Goal: Find contact information: Find contact information

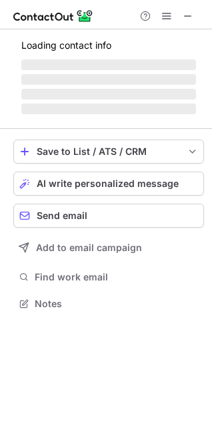
scroll to position [345, 212]
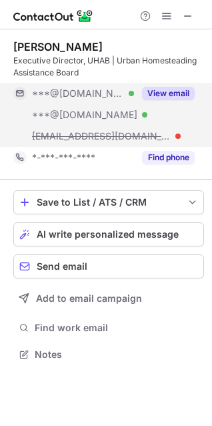
click at [167, 93] on button "View email" at bounding box center [168, 93] width 53 height 13
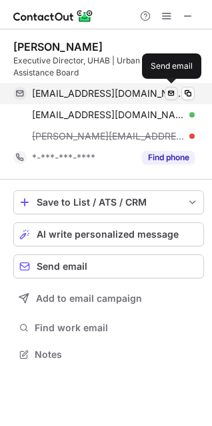
click at [173, 95] on span at bounding box center [171, 93] width 11 height 11
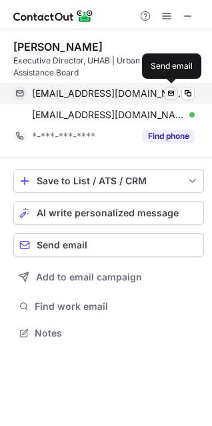
scroll to position [324, 212]
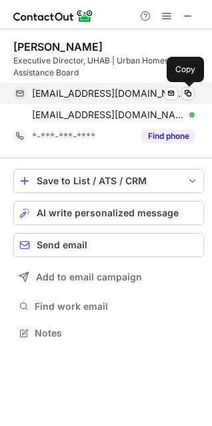
click at [192, 93] on span at bounding box center [188, 93] width 11 height 11
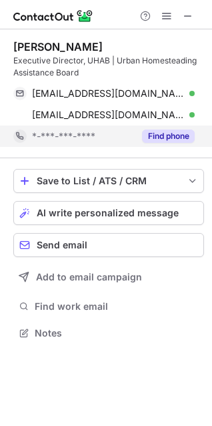
click at [171, 135] on button "Find phone" at bounding box center [168, 135] width 53 height 13
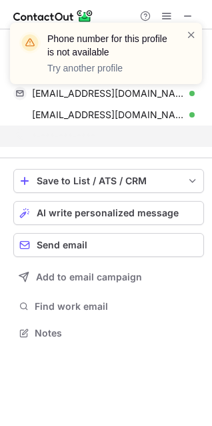
scroll to position [302, 212]
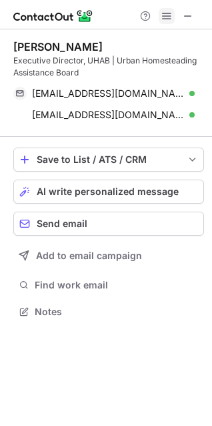
click at [165, 12] on span at bounding box center [166, 16] width 11 height 11
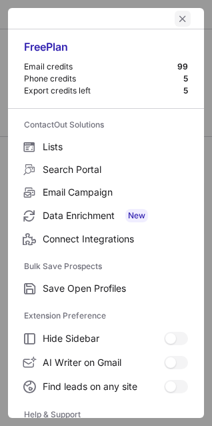
click at [177, 20] on span "left-button" at bounding box center [182, 18] width 11 height 11
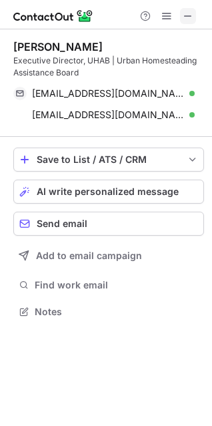
click at [184, 17] on span at bounding box center [188, 16] width 11 height 11
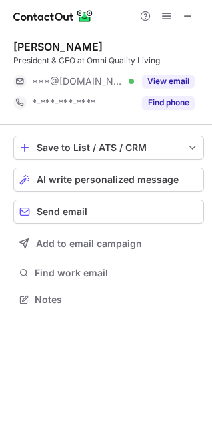
scroll to position [290, 212]
